Goal: Information Seeking & Learning: Learn about a topic

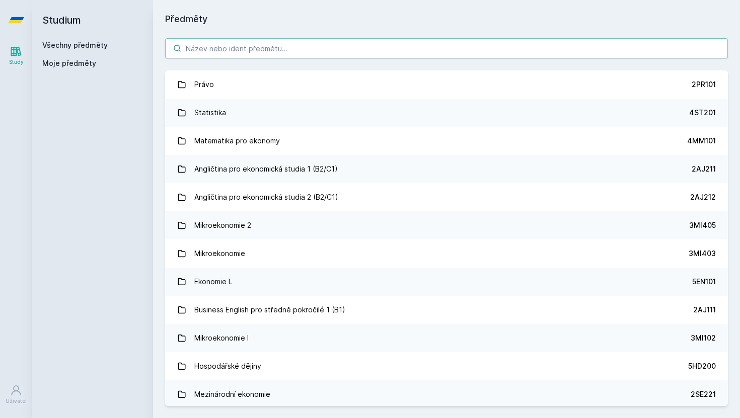
click at [265, 47] on input "search" at bounding box center [446, 48] width 563 height 20
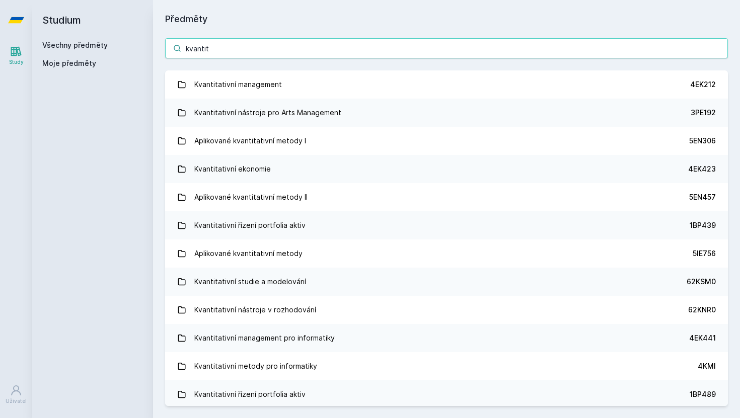
type input "kvantit"
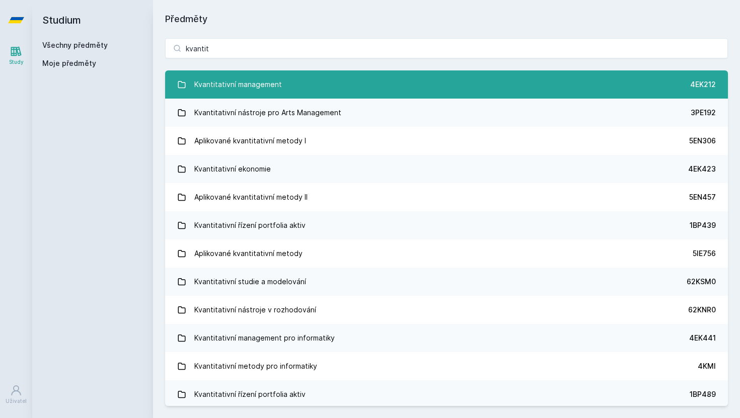
click at [292, 88] on link "Kvantitativní management 4EK212" at bounding box center [446, 84] width 563 height 28
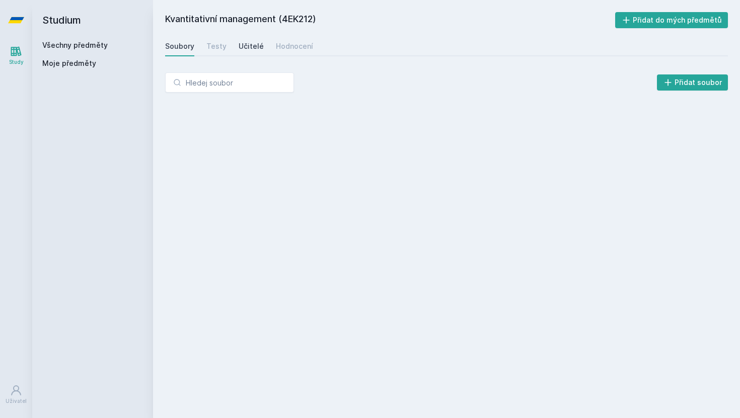
click at [252, 50] on div "Učitelé" at bounding box center [251, 46] width 25 height 10
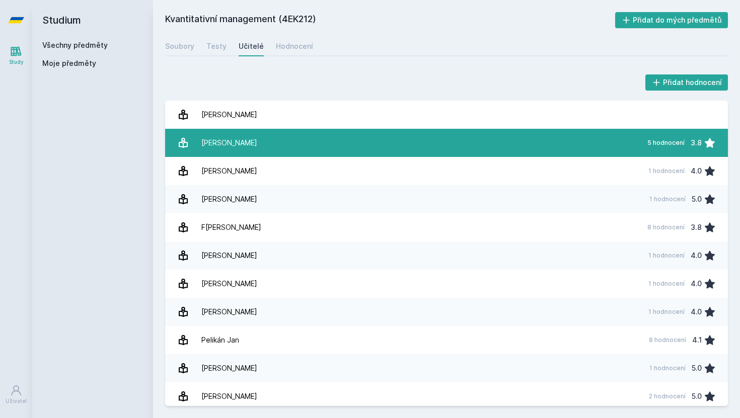
click at [236, 141] on div "[PERSON_NAME]" at bounding box center [229, 143] width 56 height 20
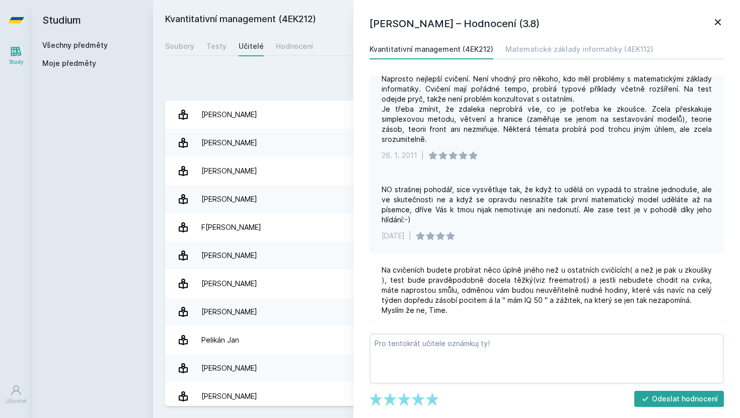
scroll to position [187, 0]
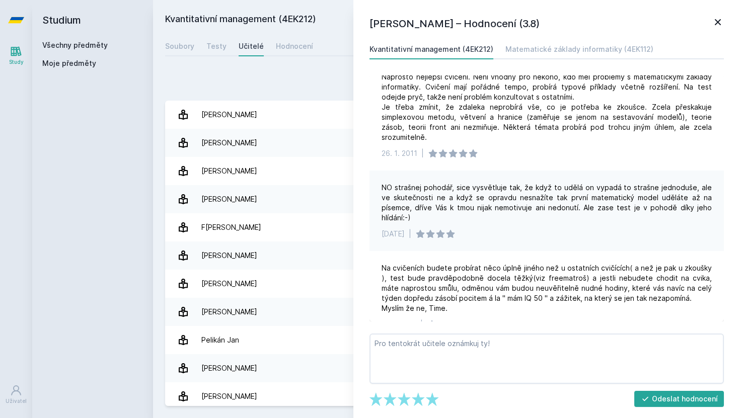
click at [716, 21] on icon at bounding box center [718, 22] width 6 height 6
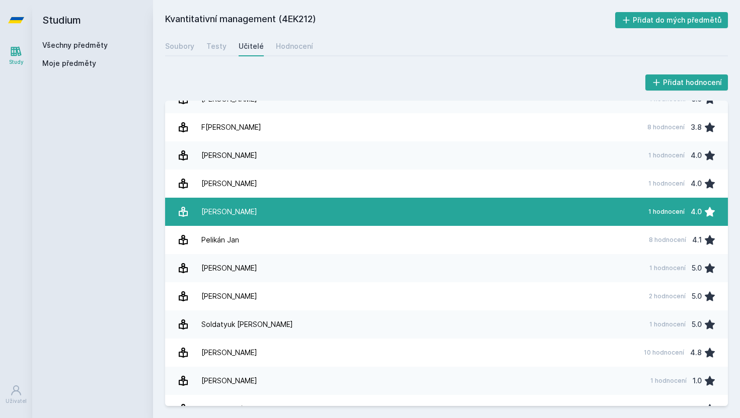
scroll to position [117, 0]
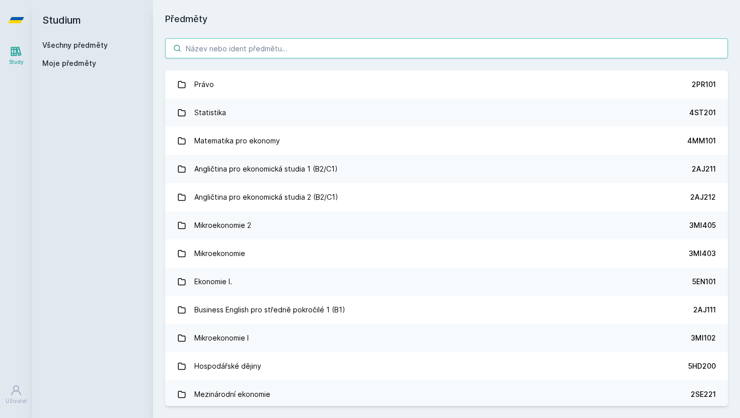
click at [253, 50] on input "search" at bounding box center [446, 48] width 563 height 20
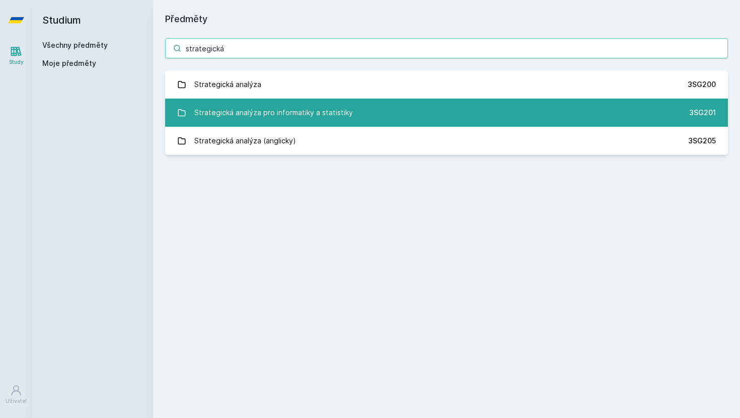
type input "strategická"
click at [311, 110] on div "Strategická analýza pro informatiky a statistiky" at bounding box center [273, 113] width 159 height 20
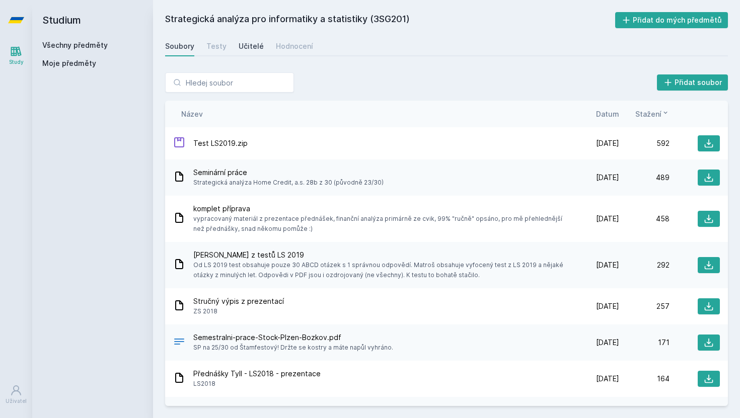
click at [248, 47] on div "Učitelé" at bounding box center [251, 46] width 25 height 10
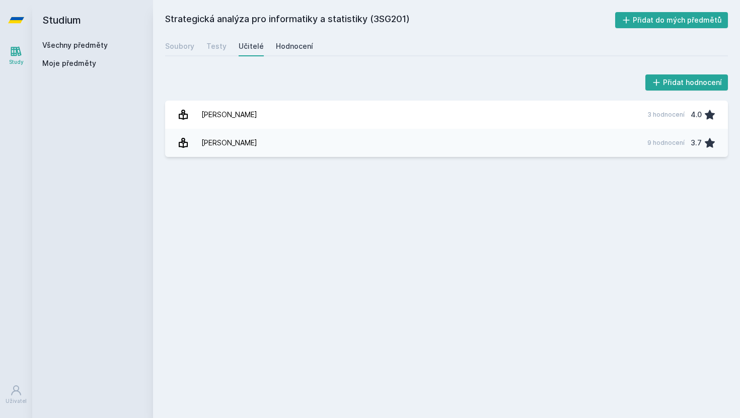
click at [300, 44] on div "Hodnocení" at bounding box center [294, 46] width 37 height 10
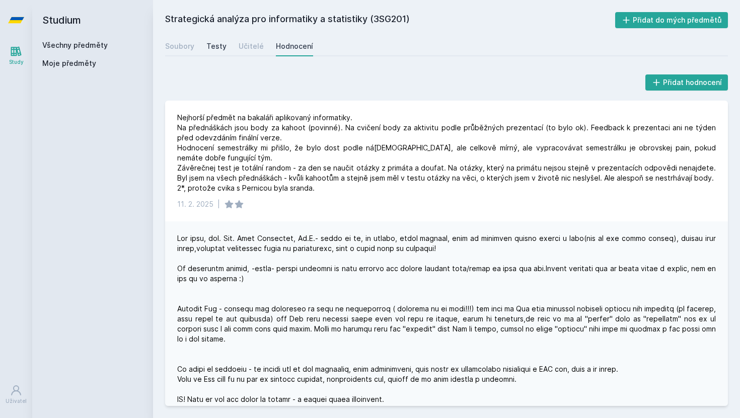
click at [222, 44] on div "Testy" at bounding box center [216, 46] width 20 height 10
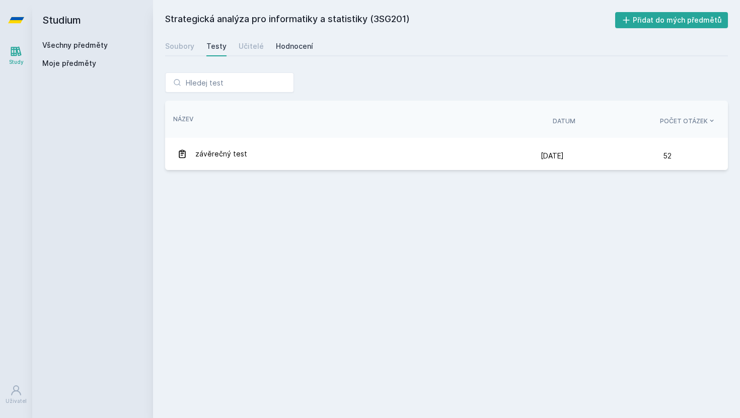
click at [284, 47] on div "Hodnocení" at bounding box center [294, 46] width 37 height 10
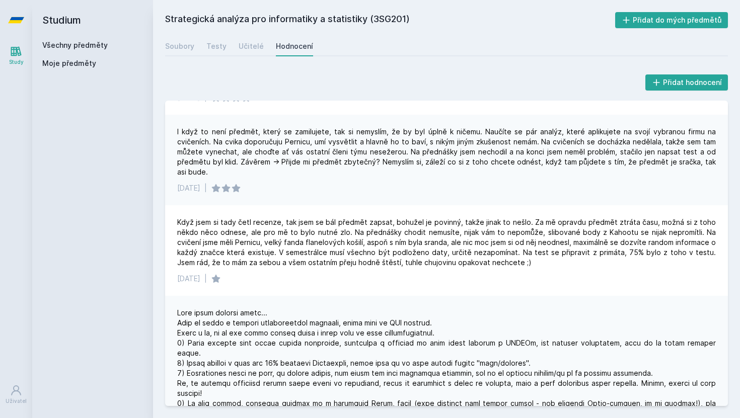
scroll to position [511, 0]
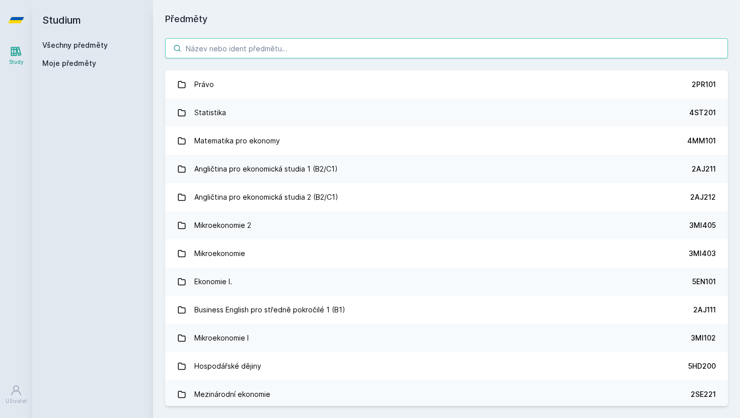
click at [214, 46] on input "search" at bounding box center [446, 48] width 563 height 20
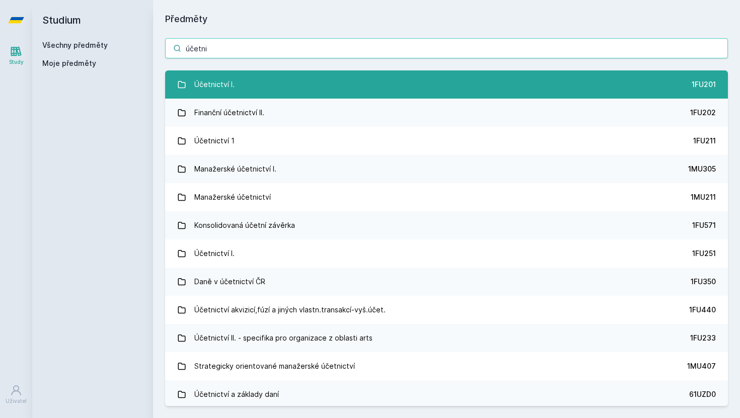
type input "účetni"
click at [257, 84] on link "Účetnictví I. 1FU201" at bounding box center [446, 84] width 563 height 28
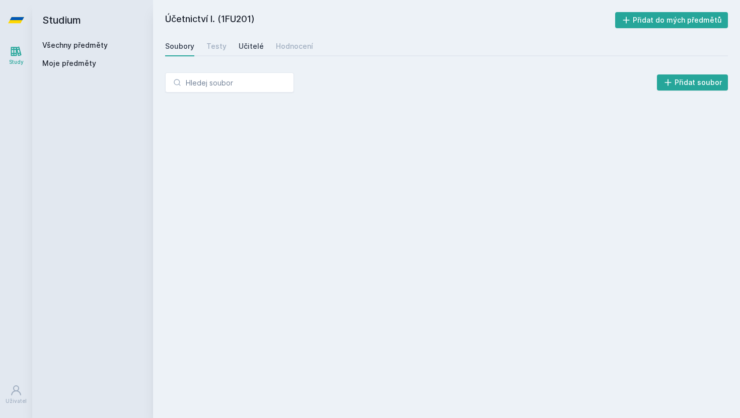
click at [251, 44] on div "Učitelé" at bounding box center [251, 46] width 25 height 10
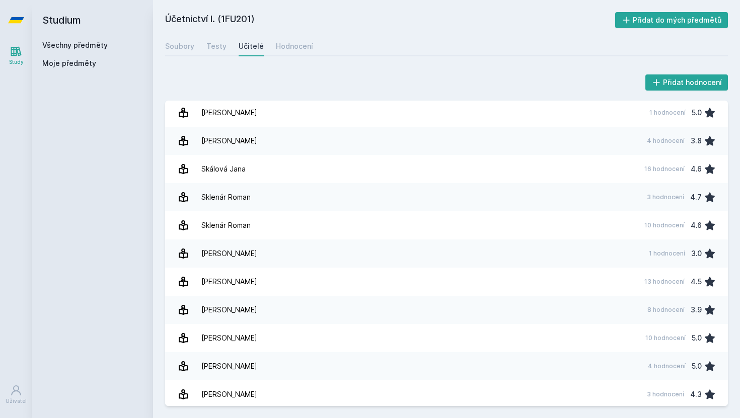
scroll to position [1752, 0]
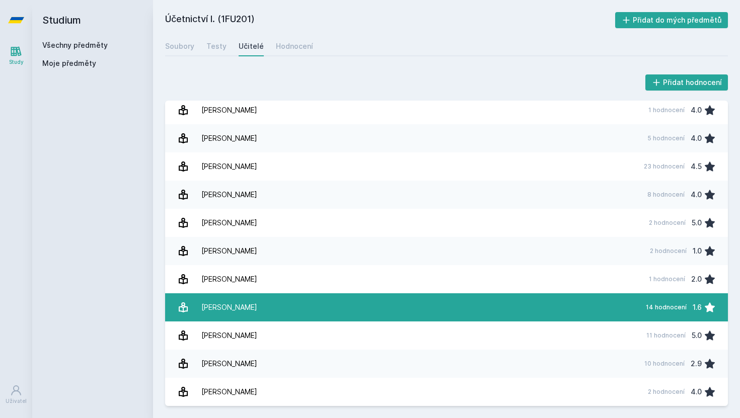
click at [335, 310] on link "[PERSON_NAME] 14 hodnocení 1.6" at bounding box center [446, 307] width 563 height 28
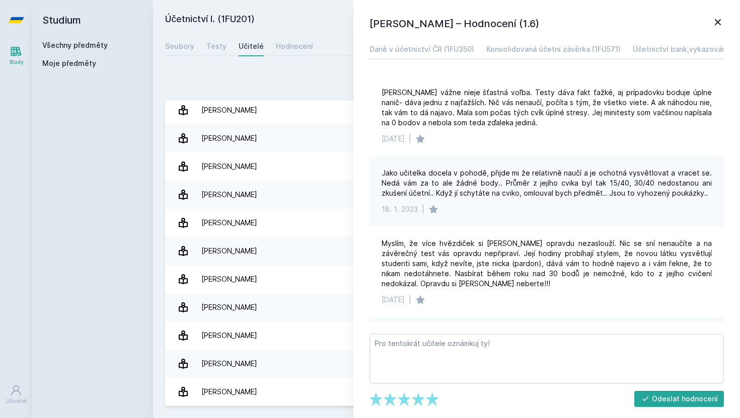
click at [727, 22] on div "[PERSON_NAME] – Hodnocení (1.6) Daně v účetnictví ČR (1FU350) Konsolidovaná úče…" at bounding box center [546, 209] width 386 height 418
click at [724, 22] on div "[PERSON_NAME] – Hodnocení (1.6) Daně v účetnictví ČR (1FU350) Konsolidovaná úče…" at bounding box center [546, 209] width 386 height 418
click at [718, 22] on icon at bounding box center [718, 22] width 6 height 6
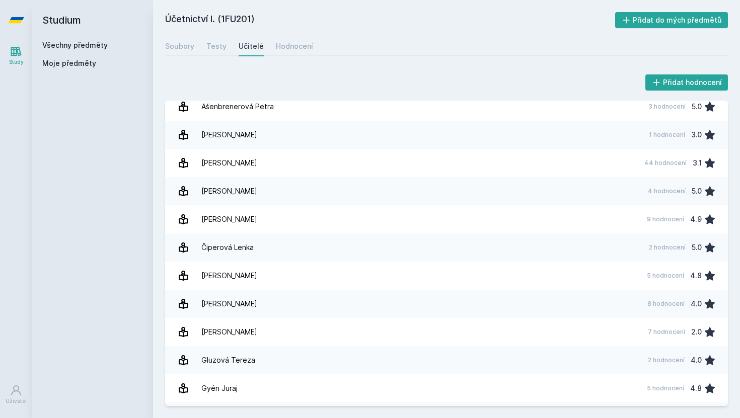
scroll to position [8, 0]
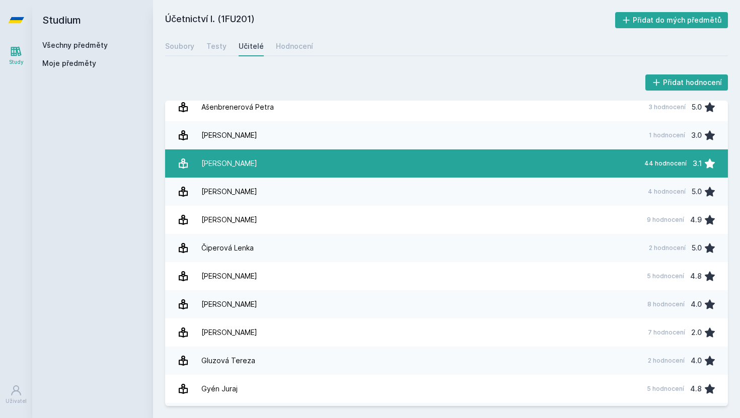
click at [429, 163] on link "[PERSON_NAME] 44 hodnocení 3.1" at bounding box center [446, 163] width 563 height 28
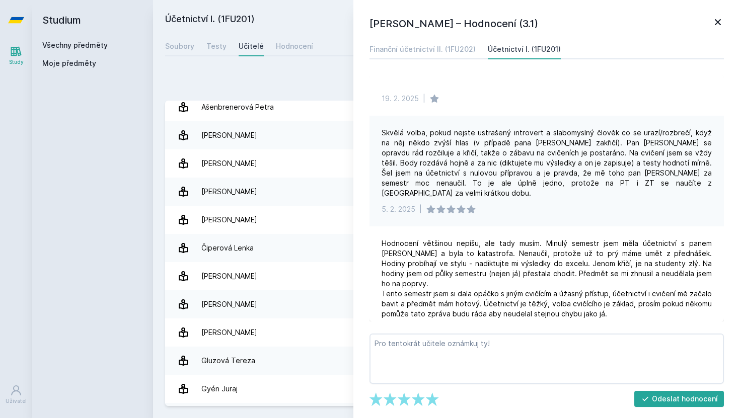
click at [718, 19] on icon at bounding box center [718, 22] width 12 height 12
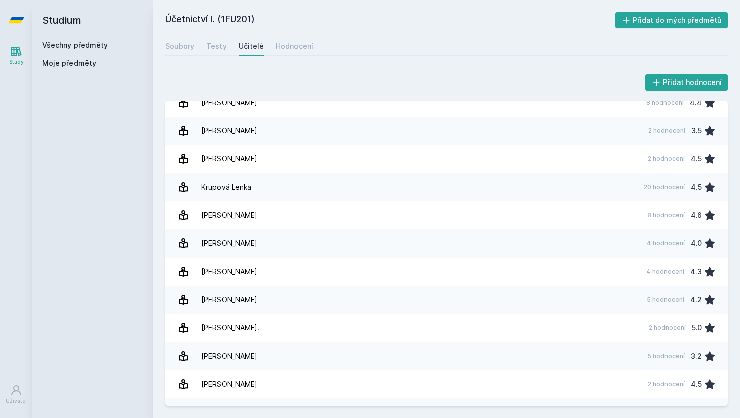
scroll to position [523, 0]
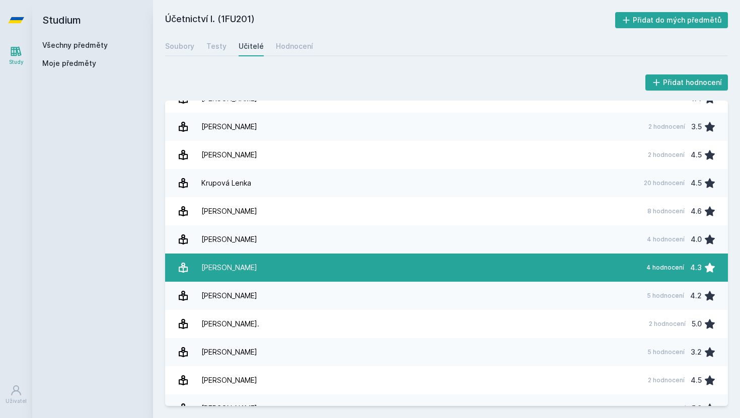
click at [491, 264] on link "[PERSON_NAME] 4 hodnocení 4.3" at bounding box center [446, 268] width 563 height 28
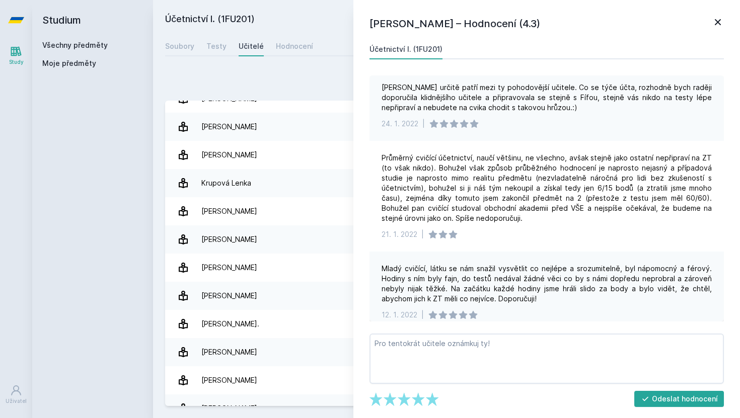
scroll to position [177, 0]
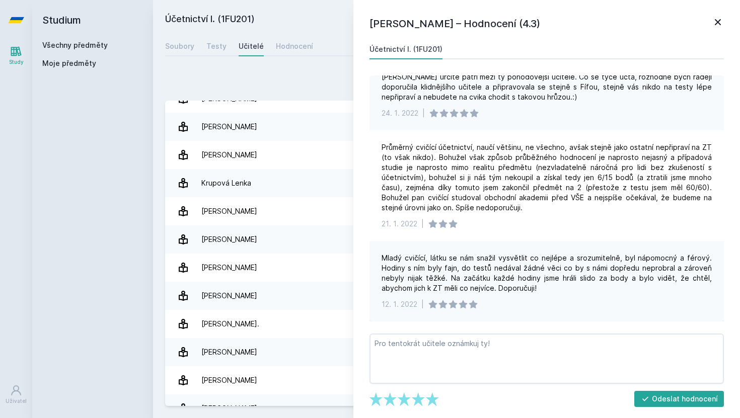
click at [719, 18] on icon at bounding box center [718, 22] width 12 height 12
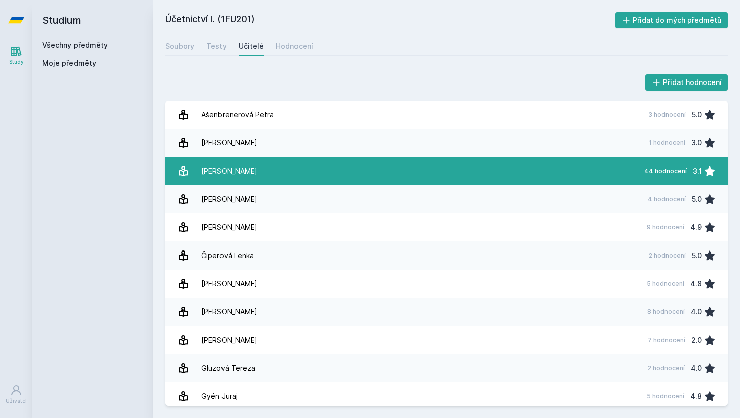
click at [396, 173] on link "[PERSON_NAME] 44 hodnocení 3.1" at bounding box center [446, 171] width 563 height 28
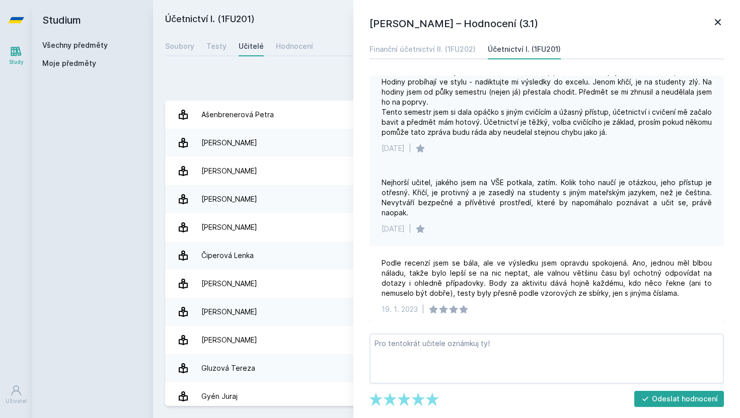
scroll to position [196, 0]
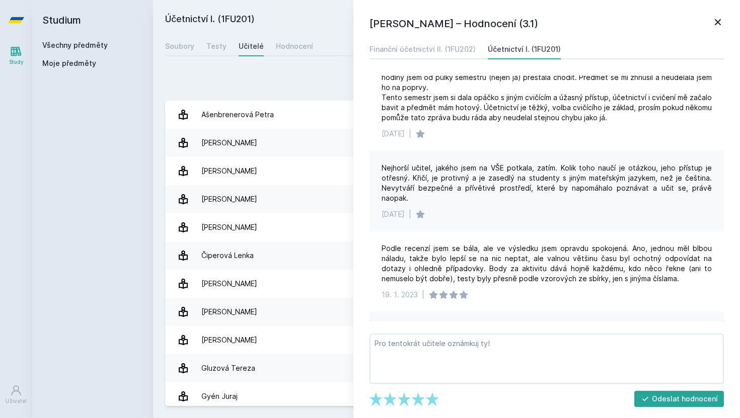
click at [718, 24] on icon at bounding box center [718, 22] width 12 height 12
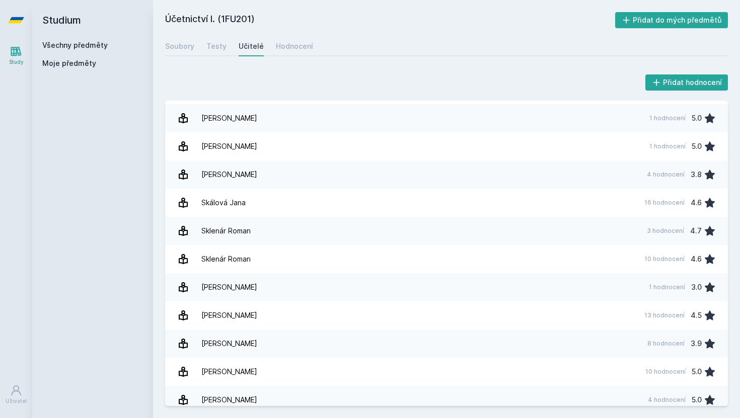
scroll to position [1322, 0]
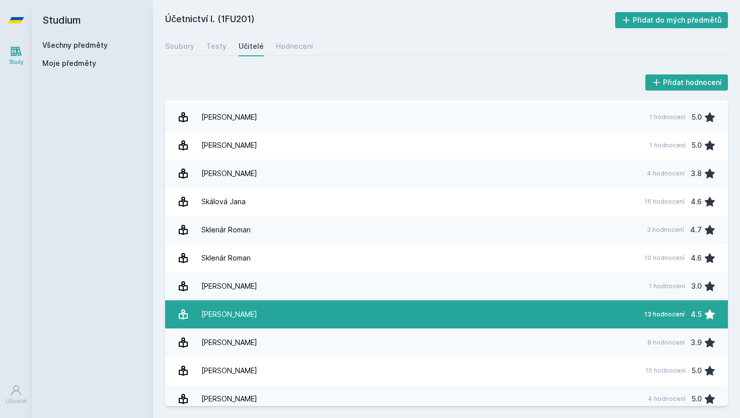
click at [289, 309] on link "[PERSON_NAME] 13 hodnocení 4.5" at bounding box center [446, 314] width 563 height 28
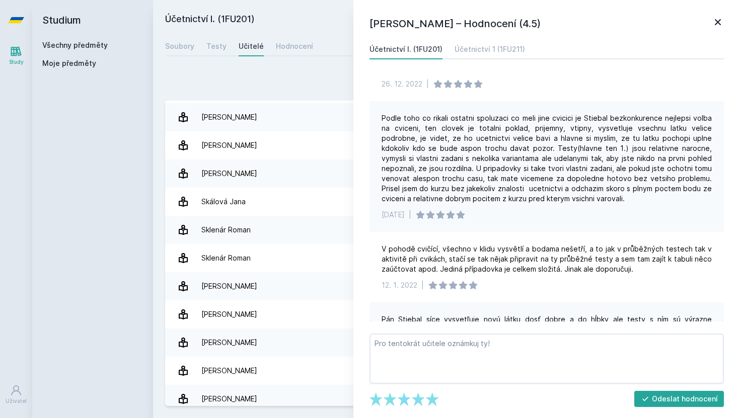
scroll to position [333, 0]
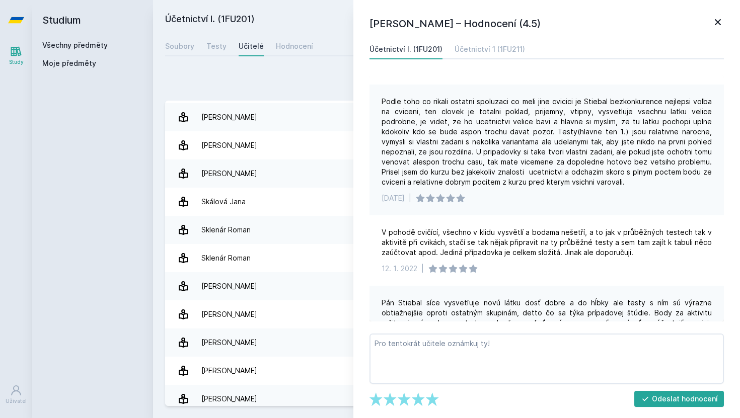
click at [715, 22] on icon at bounding box center [718, 22] width 12 height 12
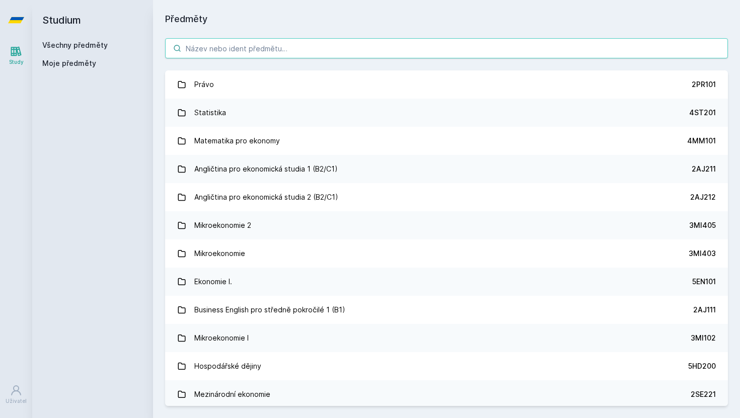
click at [317, 49] on input "search" at bounding box center [446, 48] width 563 height 20
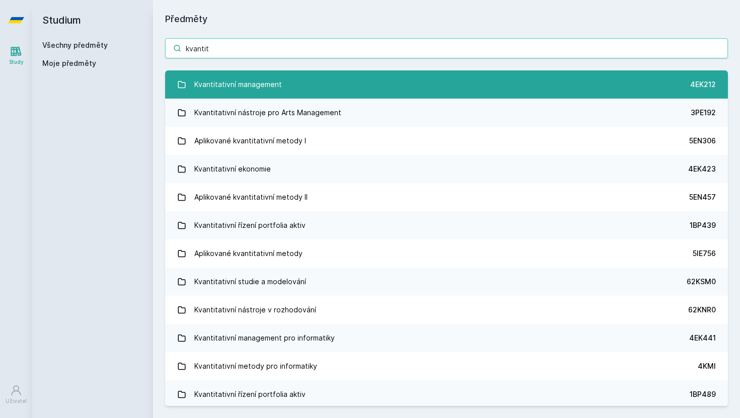
type input "kvantit"
click at [357, 85] on link "Kvantitativní management 4EK212" at bounding box center [446, 84] width 563 height 28
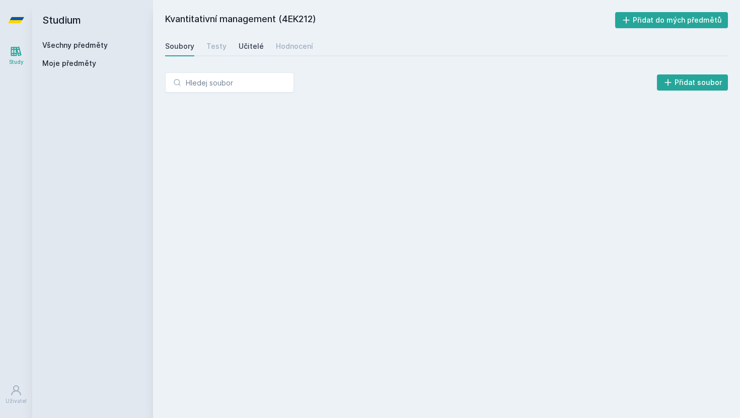
click at [244, 45] on div "Učitelé" at bounding box center [251, 46] width 25 height 10
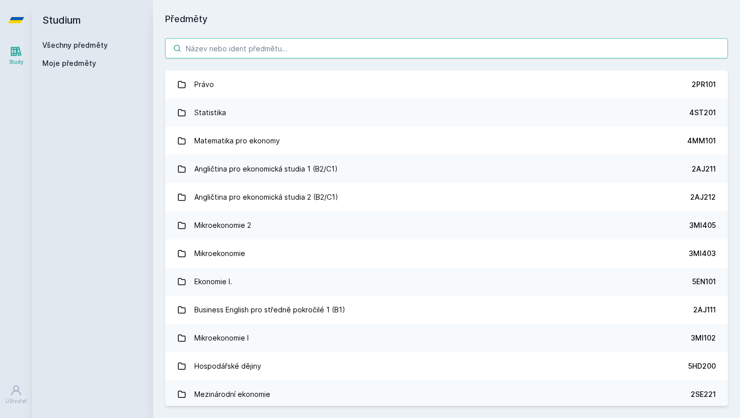
click at [248, 53] on input "search" at bounding box center [446, 48] width 563 height 20
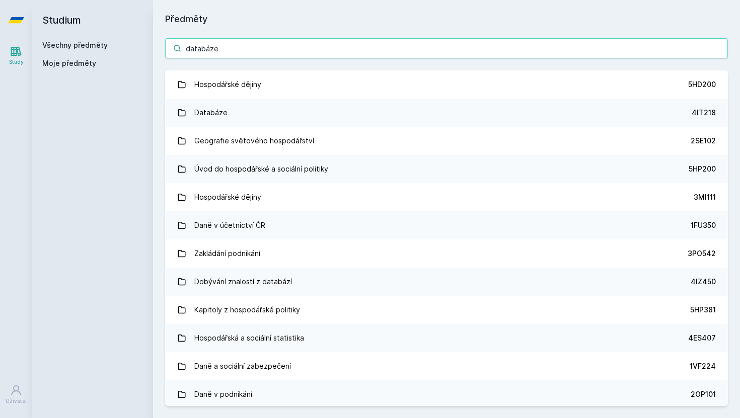
type input "databáze"
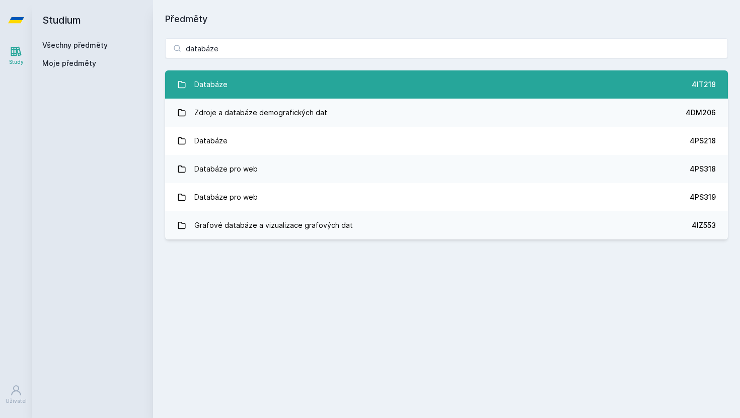
click at [243, 81] on link "Databáze 4IT218" at bounding box center [446, 84] width 563 height 28
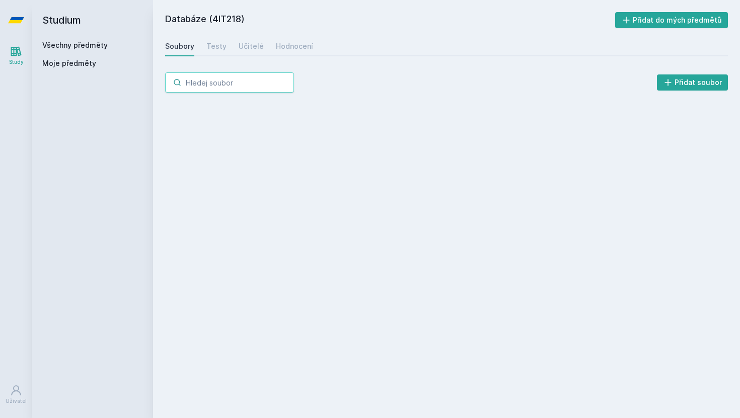
click at [243, 81] on input "search" at bounding box center [229, 82] width 129 height 20
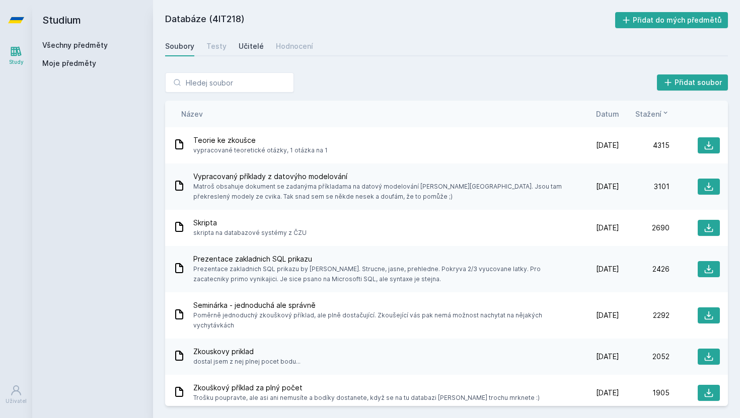
click at [254, 47] on div "Učitelé" at bounding box center [251, 46] width 25 height 10
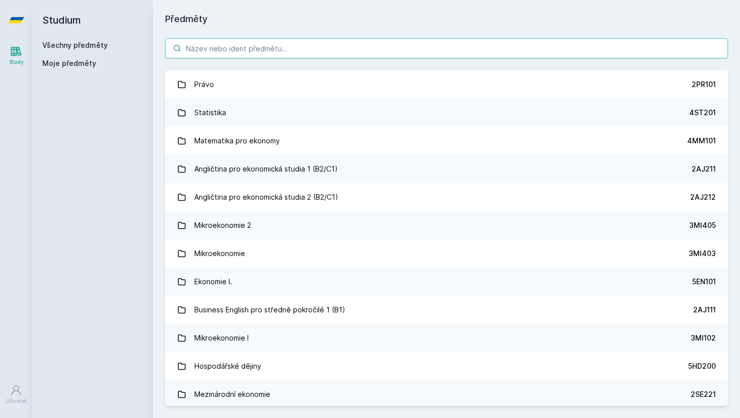
click at [220, 50] on input "search" at bounding box center [446, 48] width 563 height 20
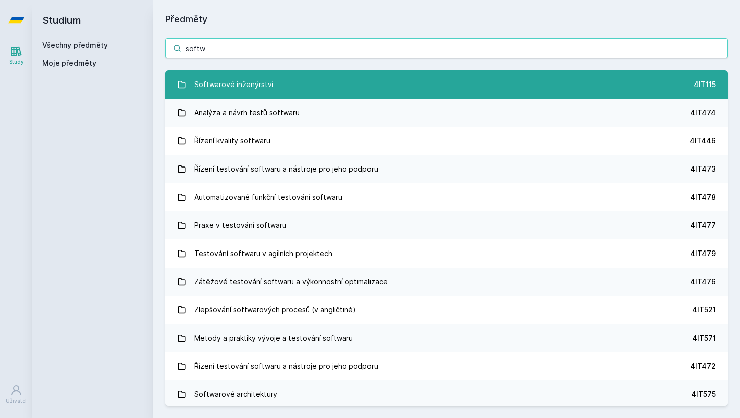
type input "softw"
click at [228, 79] on div "Softwarové inženýrství" at bounding box center [233, 84] width 79 height 20
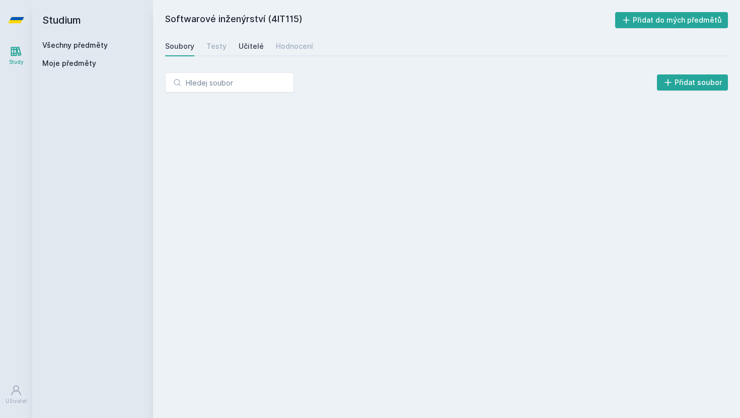
click at [255, 48] on div "Učitelé" at bounding box center [251, 46] width 25 height 10
